Goal: Transaction & Acquisition: Purchase product/service

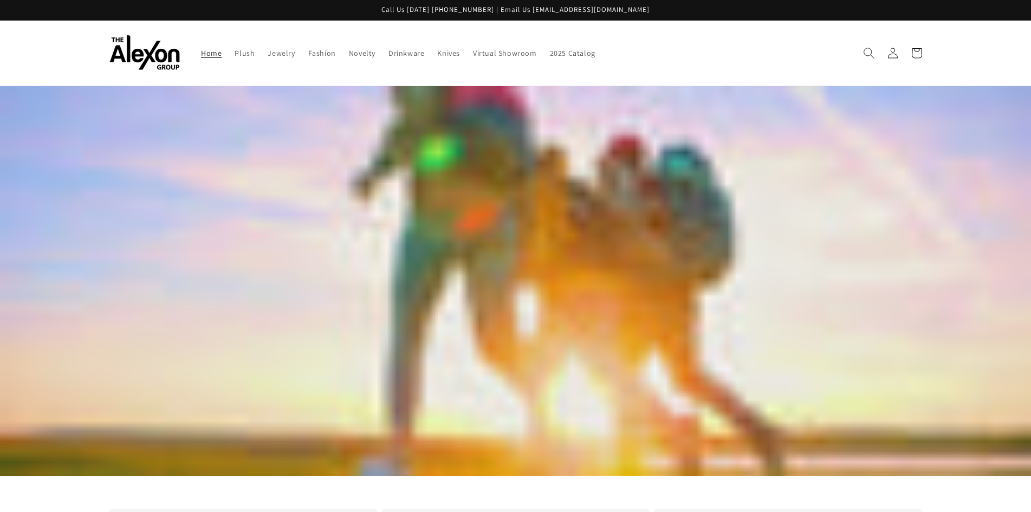
click at [861, 56] on span "Search" at bounding box center [869, 53] width 24 height 24
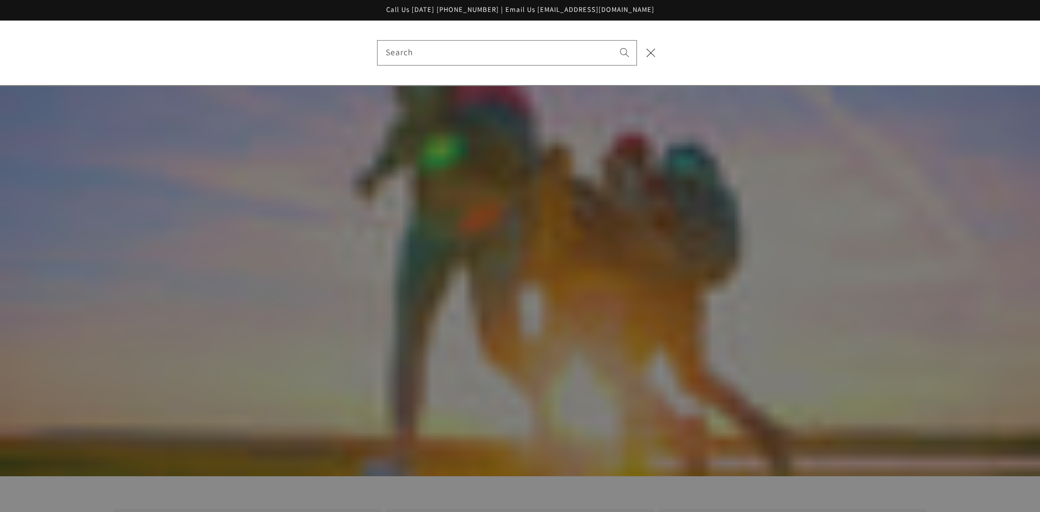
click at [408, 73] on div "Search" at bounding box center [520, 53] width 1040 height 64
click at [404, 58] on input "Search" at bounding box center [506, 53] width 259 height 24
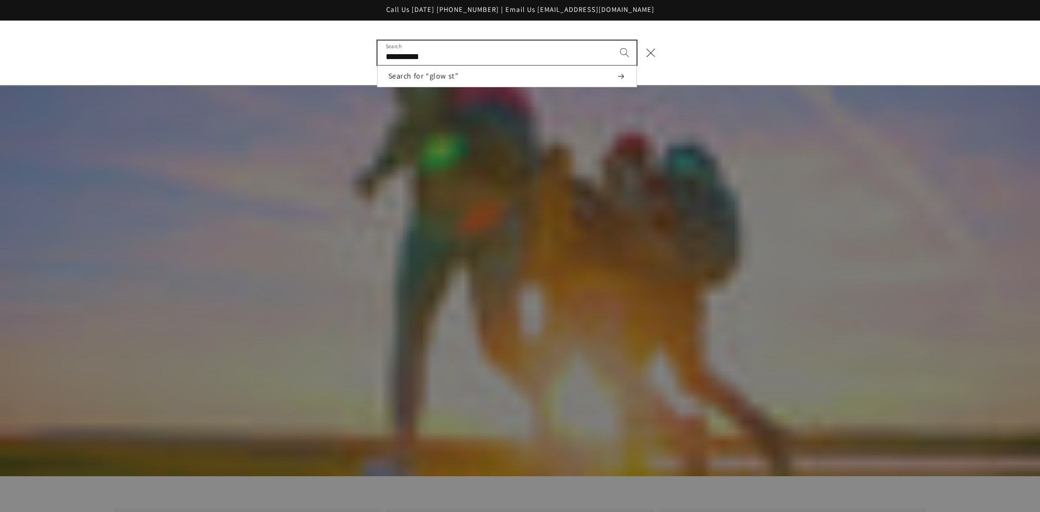
type input "**********"
click at [612, 41] on button "Search" at bounding box center [624, 53] width 24 height 24
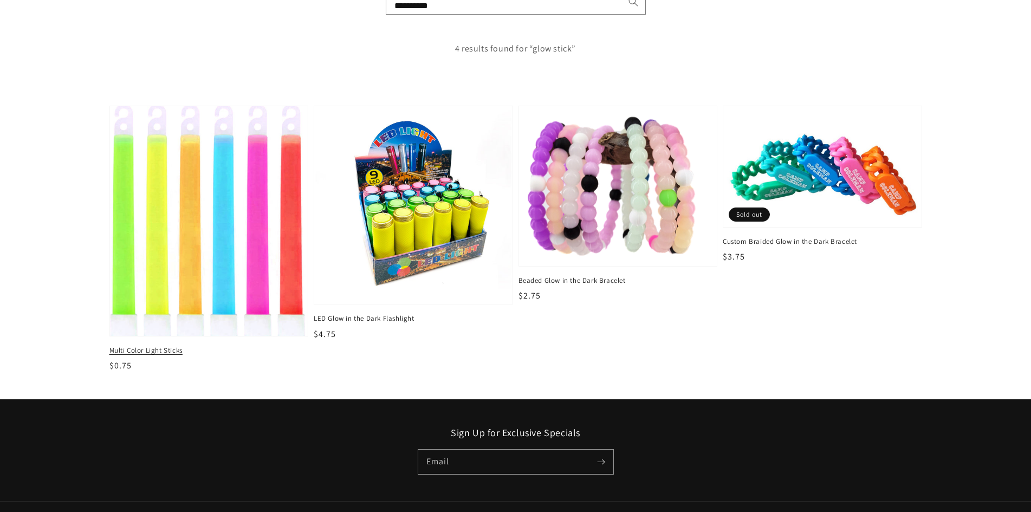
scroll to position [162, 0]
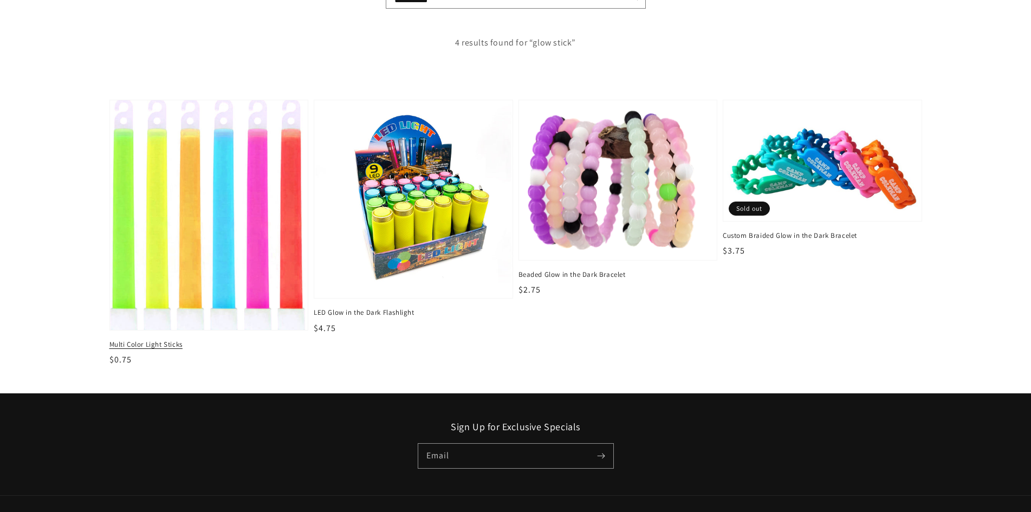
click at [159, 340] on span "Multi Color Light Sticks" at bounding box center [208, 345] width 199 height 10
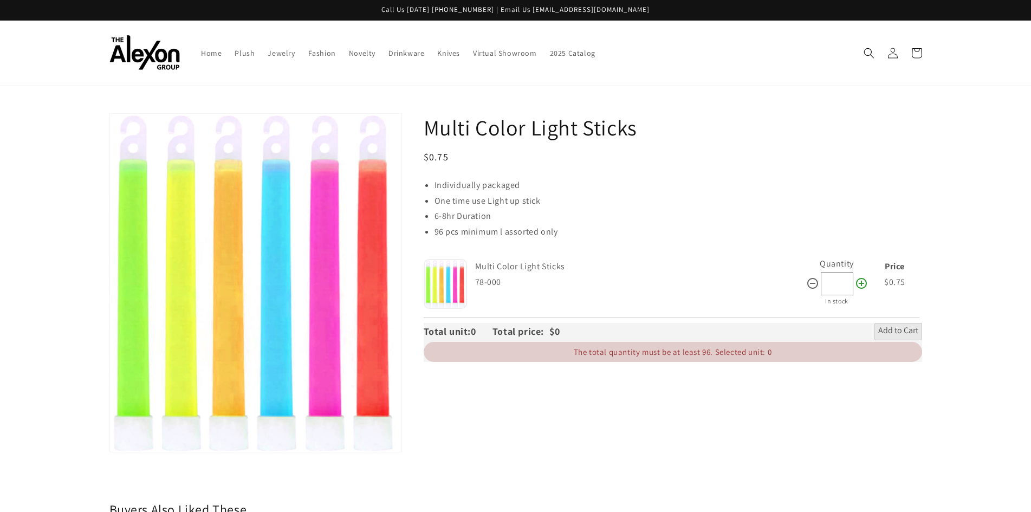
click at [864, 286] on icon at bounding box center [861, 283] width 11 height 11
click at [855, 280] on icon at bounding box center [861, 283] width 13 height 13
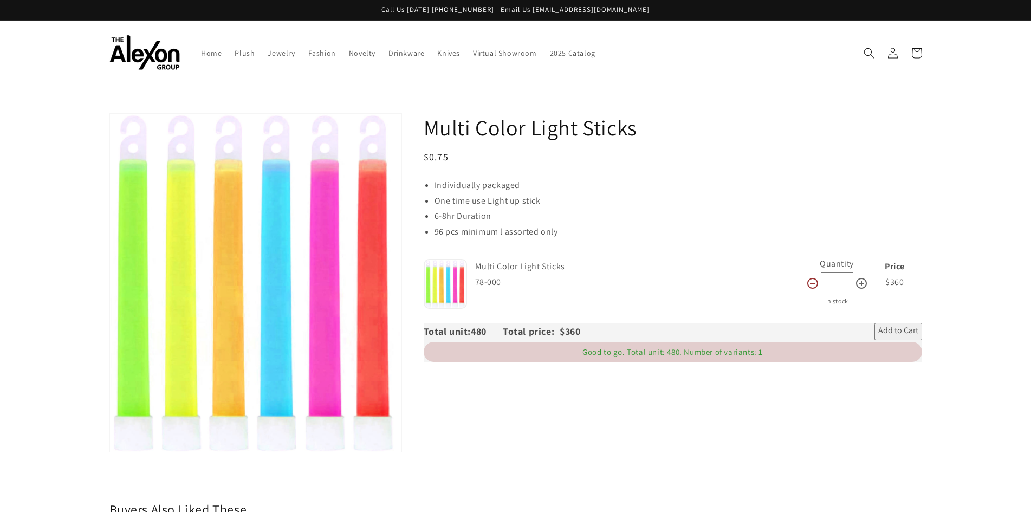
click at [807, 282] on icon at bounding box center [812, 283] width 11 height 11
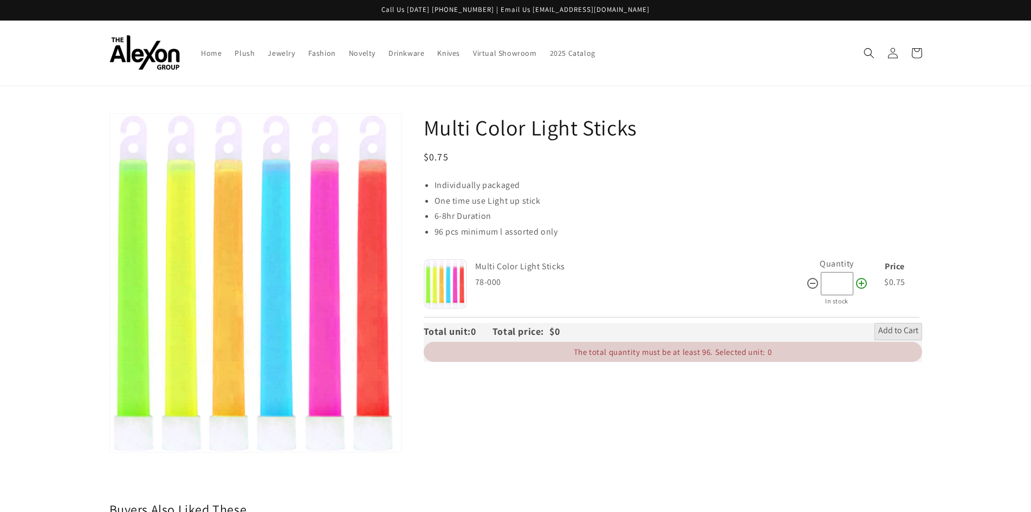
click at [863, 283] on icon at bounding box center [861, 283] width 11 height 11
type input "**"
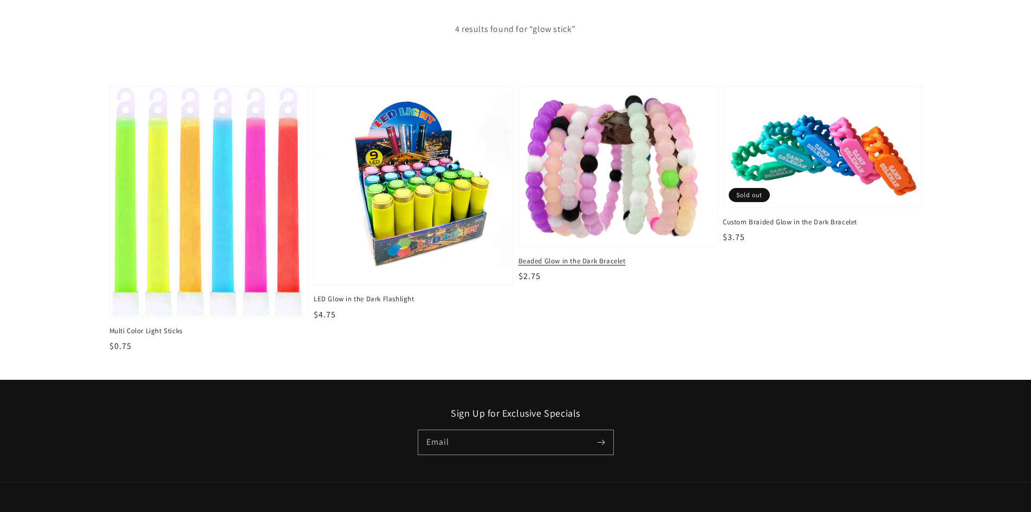
scroll to position [188, 0]
